Goal: Information Seeking & Learning: Learn about a topic

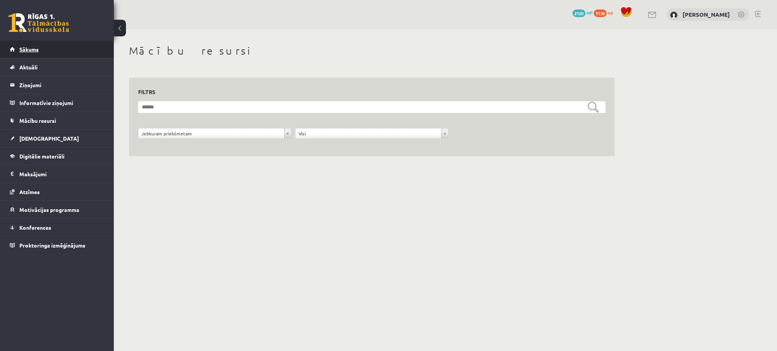
click at [64, 52] on link "Sākums" at bounding box center [57, 49] width 94 height 17
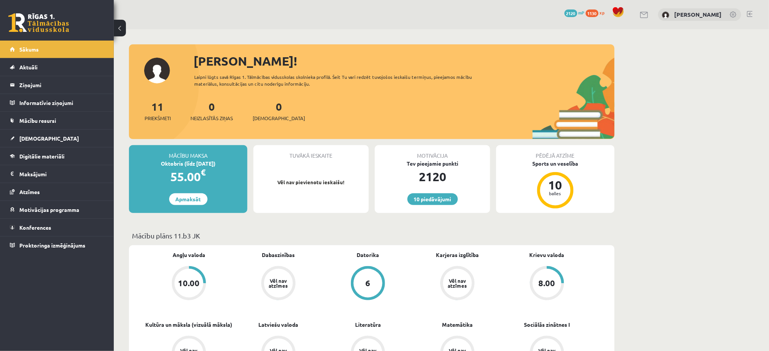
click at [54, 144] on link "[DEMOGRAPHIC_DATA]" at bounding box center [57, 138] width 94 height 17
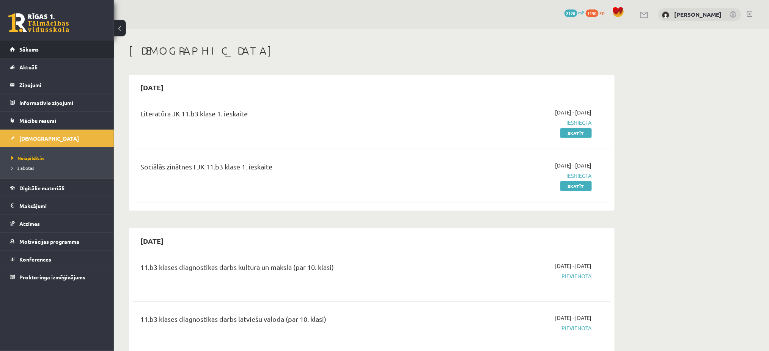
click at [76, 47] on link "Sākums" at bounding box center [57, 49] width 94 height 17
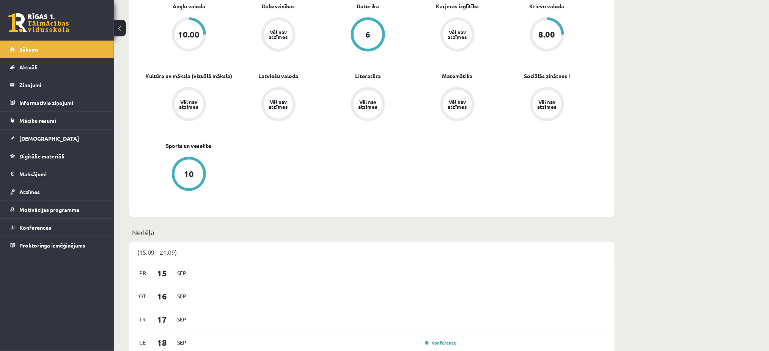
scroll to position [334, 0]
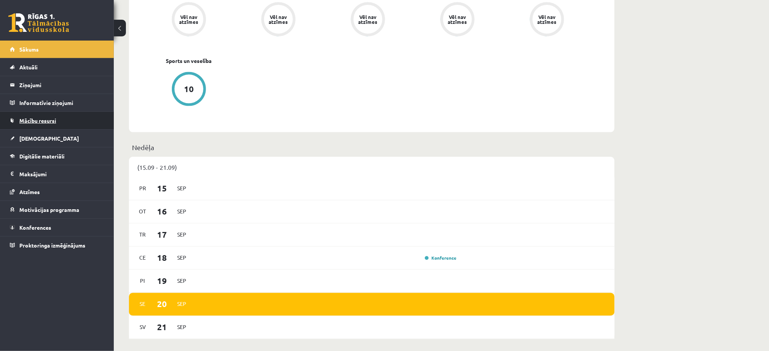
click at [56, 129] on link "Mācību resursi" at bounding box center [57, 120] width 94 height 17
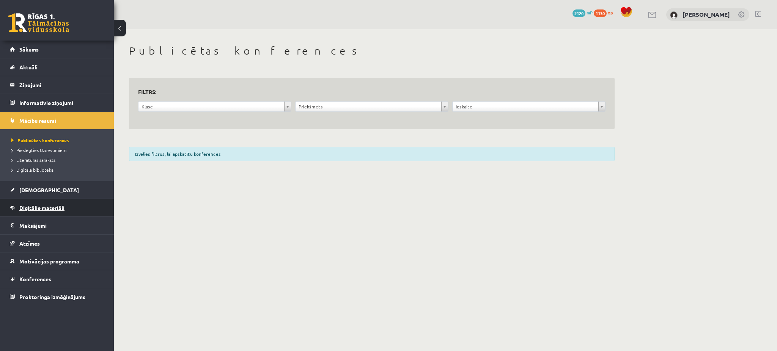
click at [56, 203] on link "Digitālie materiāli" at bounding box center [57, 207] width 94 height 17
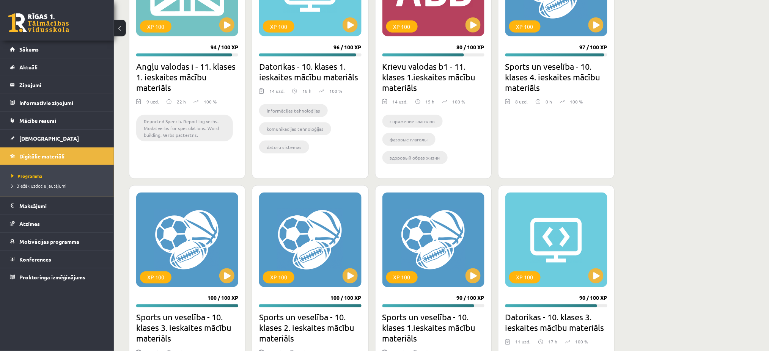
scroll to position [327, 0]
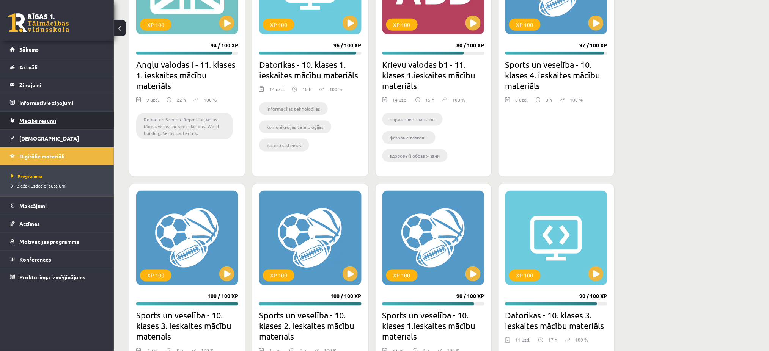
click at [41, 116] on link "Mācību resursi" at bounding box center [57, 120] width 94 height 17
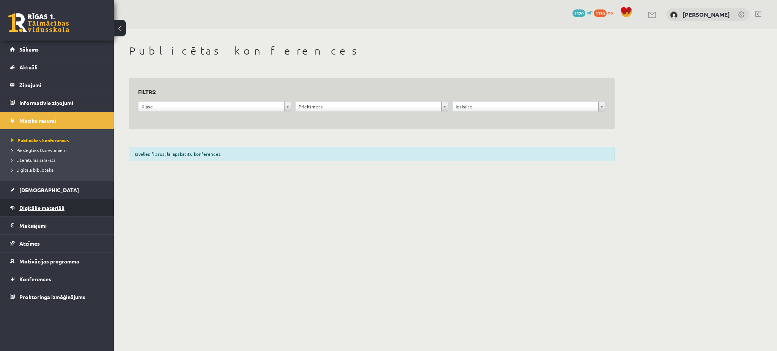
click at [39, 200] on link "Digitālie materiāli" at bounding box center [57, 207] width 94 height 17
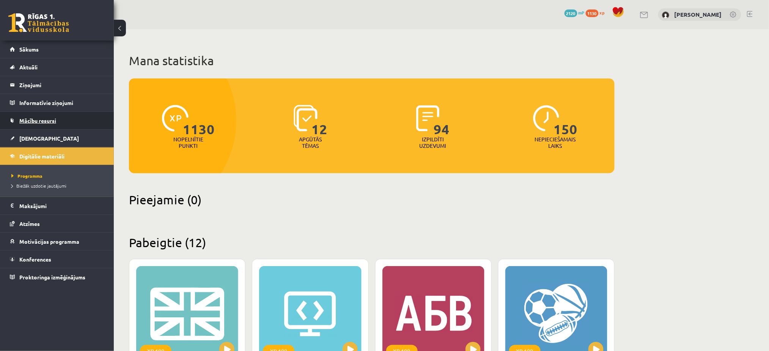
click at [44, 127] on link "Mācību resursi" at bounding box center [57, 120] width 94 height 17
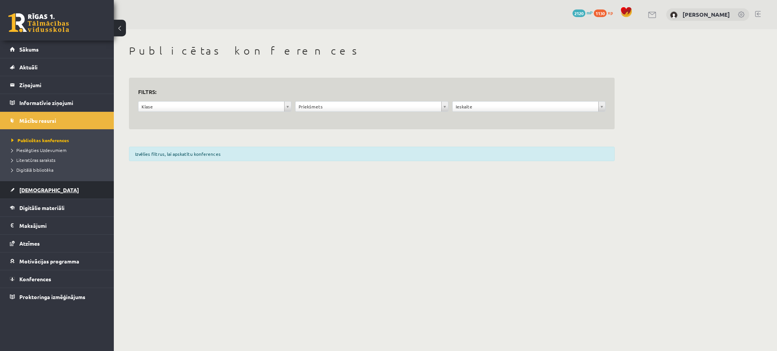
click at [32, 189] on span "[DEMOGRAPHIC_DATA]" at bounding box center [49, 190] width 60 height 7
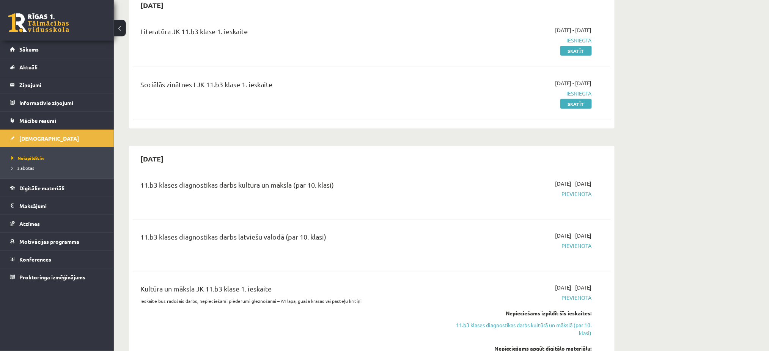
scroll to position [89, 0]
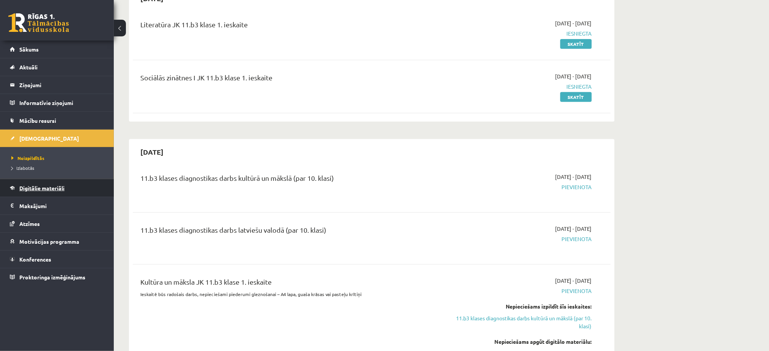
click at [53, 192] on link "Digitālie materiāli" at bounding box center [57, 187] width 94 height 17
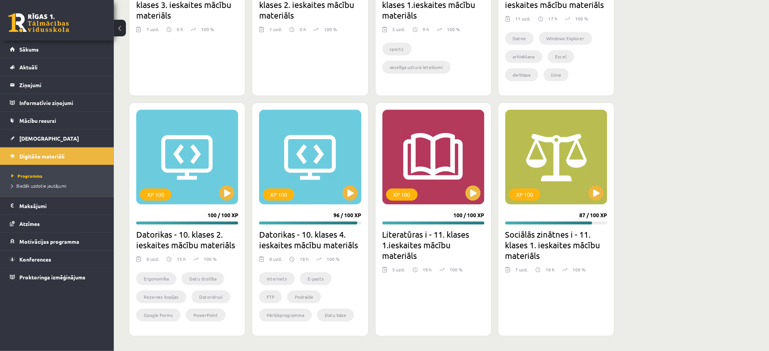
scroll to position [648, 0]
click at [572, 181] on div "XP 100" at bounding box center [556, 157] width 102 height 95
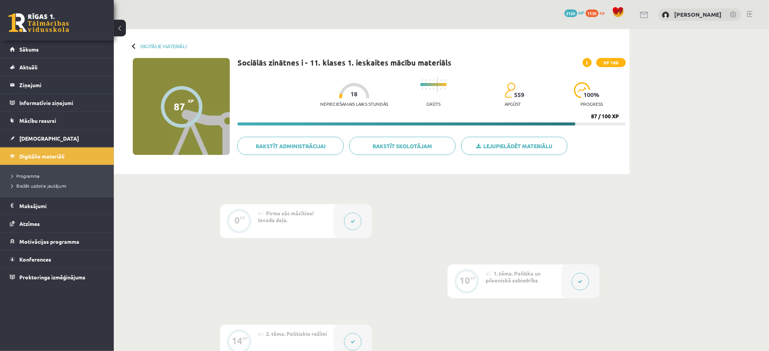
click at [572, 277] on div at bounding box center [580, 282] width 38 height 34
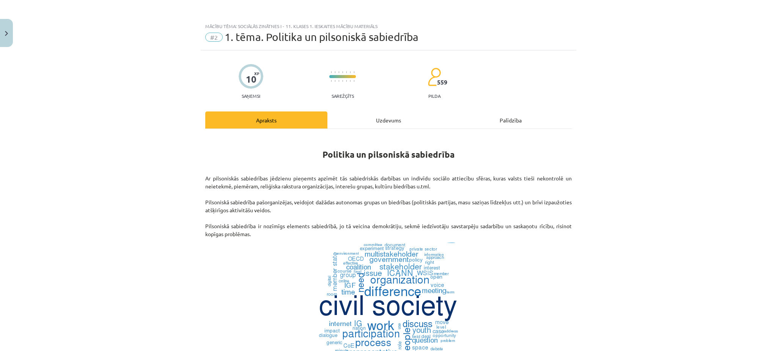
click at [421, 122] on div "Uzdevums" at bounding box center [388, 120] width 122 height 17
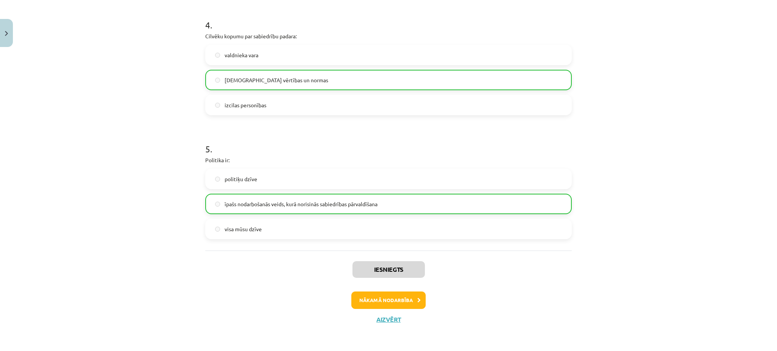
scroll to position [517, 0]
click at [382, 303] on button "Nākamā nodarbība" at bounding box center [388, 300] width 74 height 17
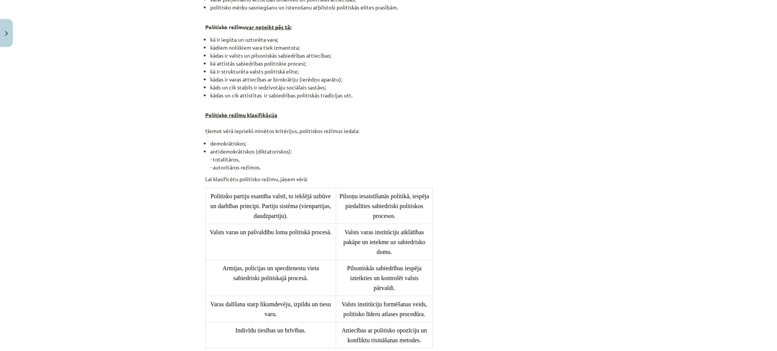
scroll to position [19, 0]
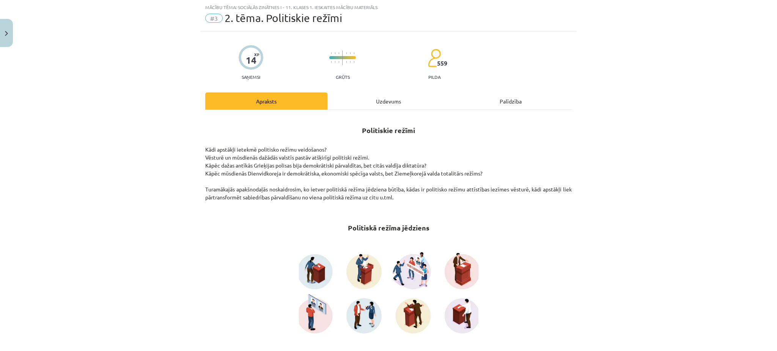
click at [402, 108] on div "Uzdevums" at bounding box center [388, 101] width 122 height 17
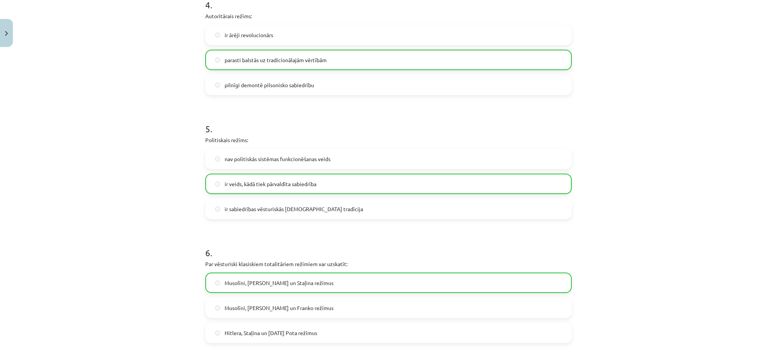
scroll to position [688, 0]
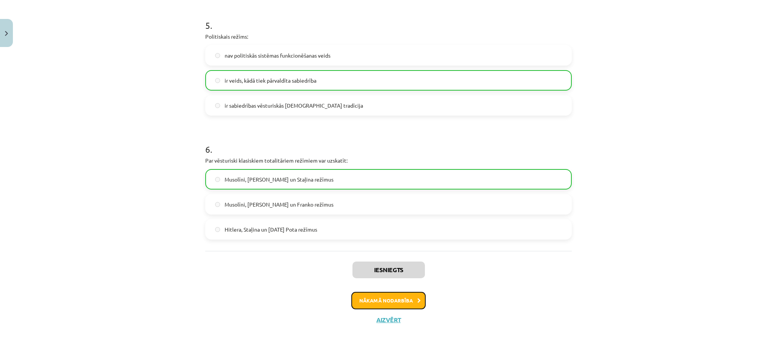
click at [387, 298] on button "Nākamā nodarbība" at bounding box center [388, 300] width 74 height 17
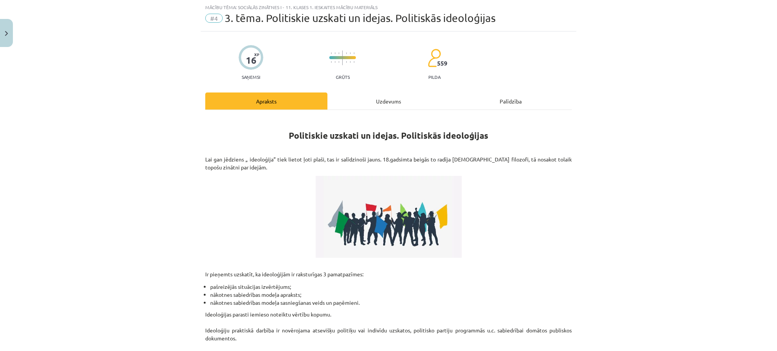
click at [371, 112] on div "Politiskie uzskati un idejas. Politiskās ideoloģijas Lai gan jēdziens „ ideoloģ…" at bounding box center [388, 251] width 366 height 283
click at [361, 99] on div "Uzdevums" at bounding box center [388, 101] width 122 height 17
